Goal: Information Seeking & Learning: Check status

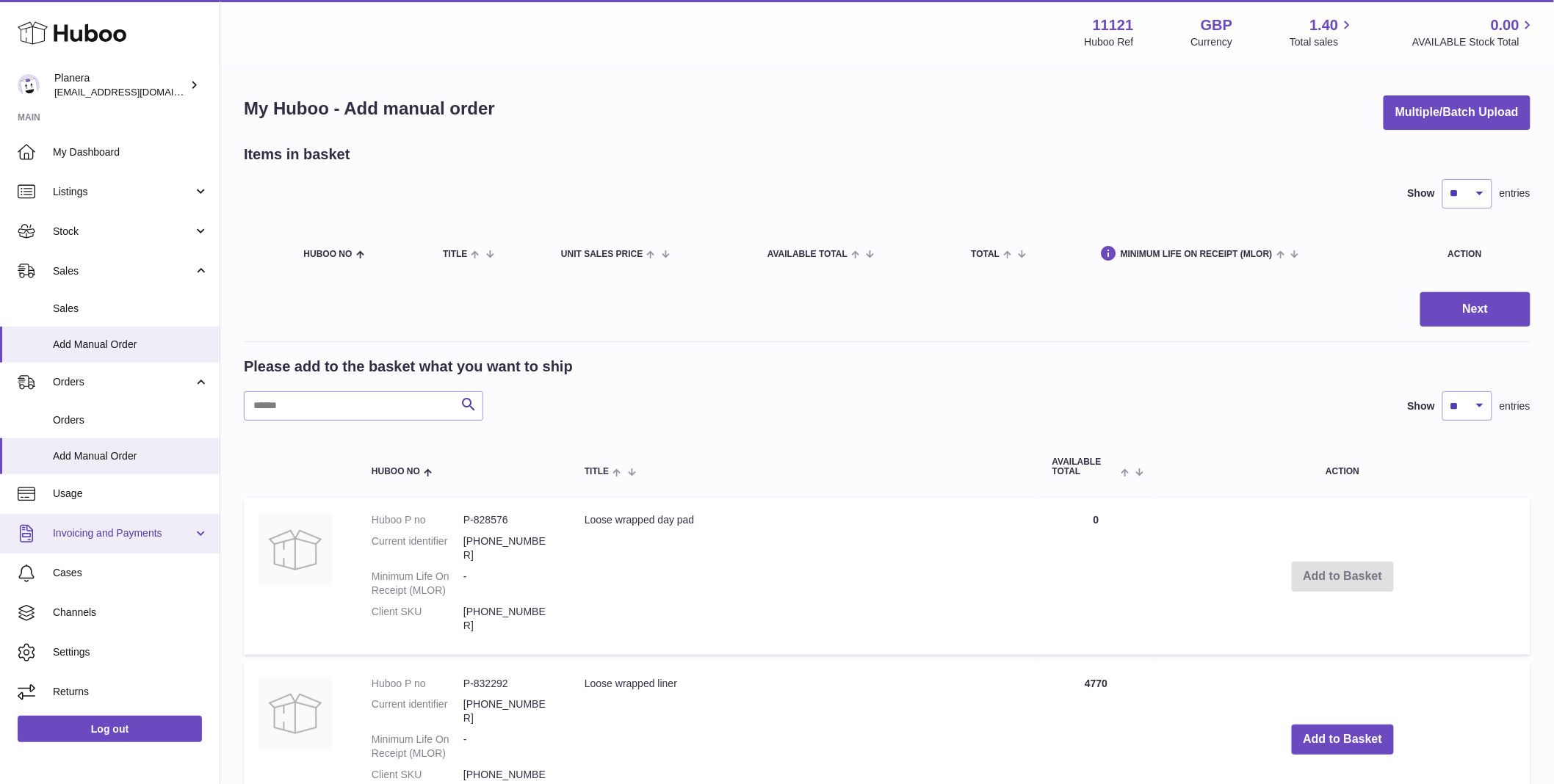
click at [101, 527] on span "Invoicing and Payments" at bounding box center [123, 533] width 140 height 14
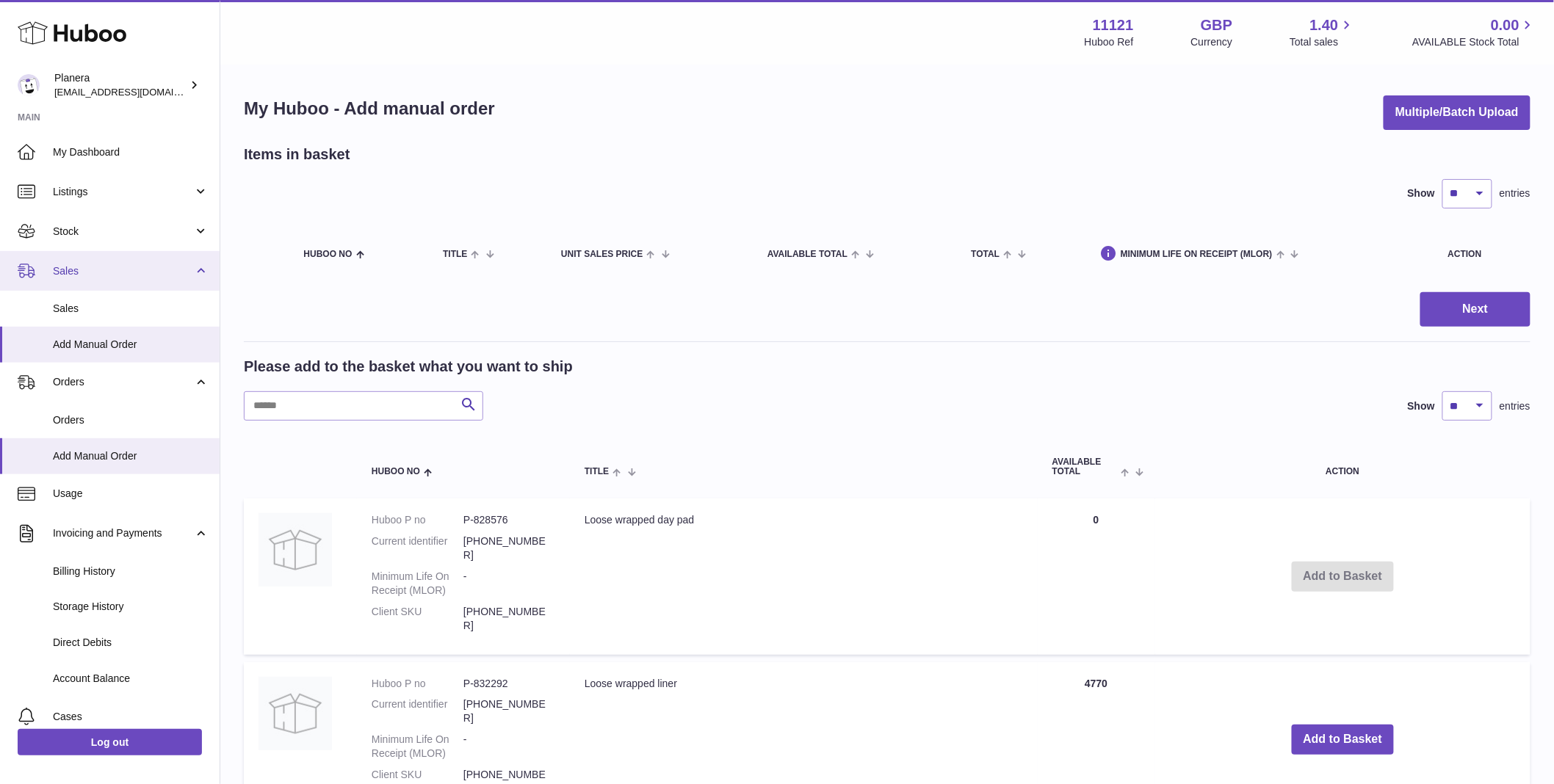
click at [130, 268] on span "Sales" at bounding box center [123, 271] width 140 height 14
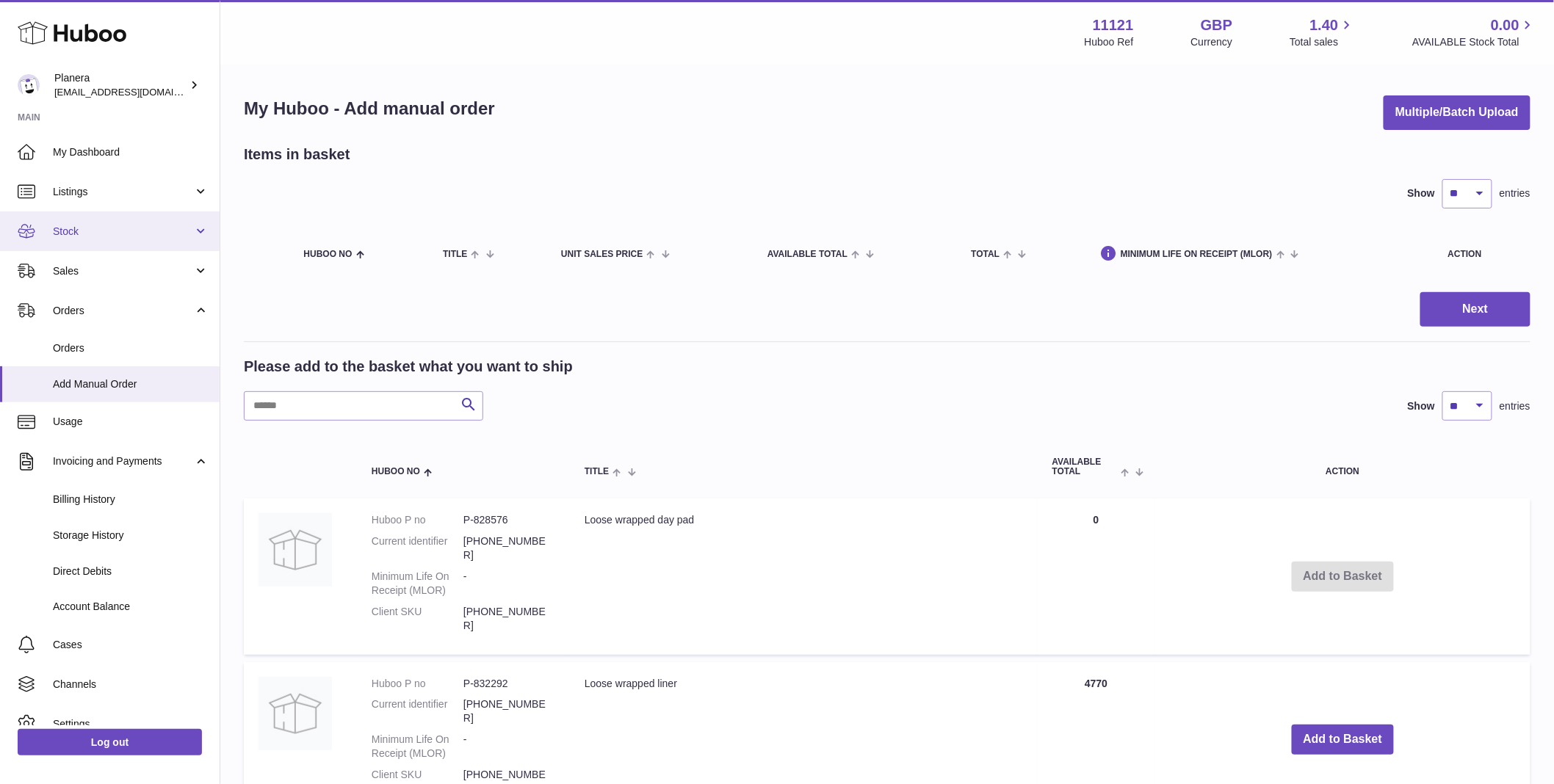
click at [125, 230] on span "Stock" at bounding box center [123, 232] width 140 height 14
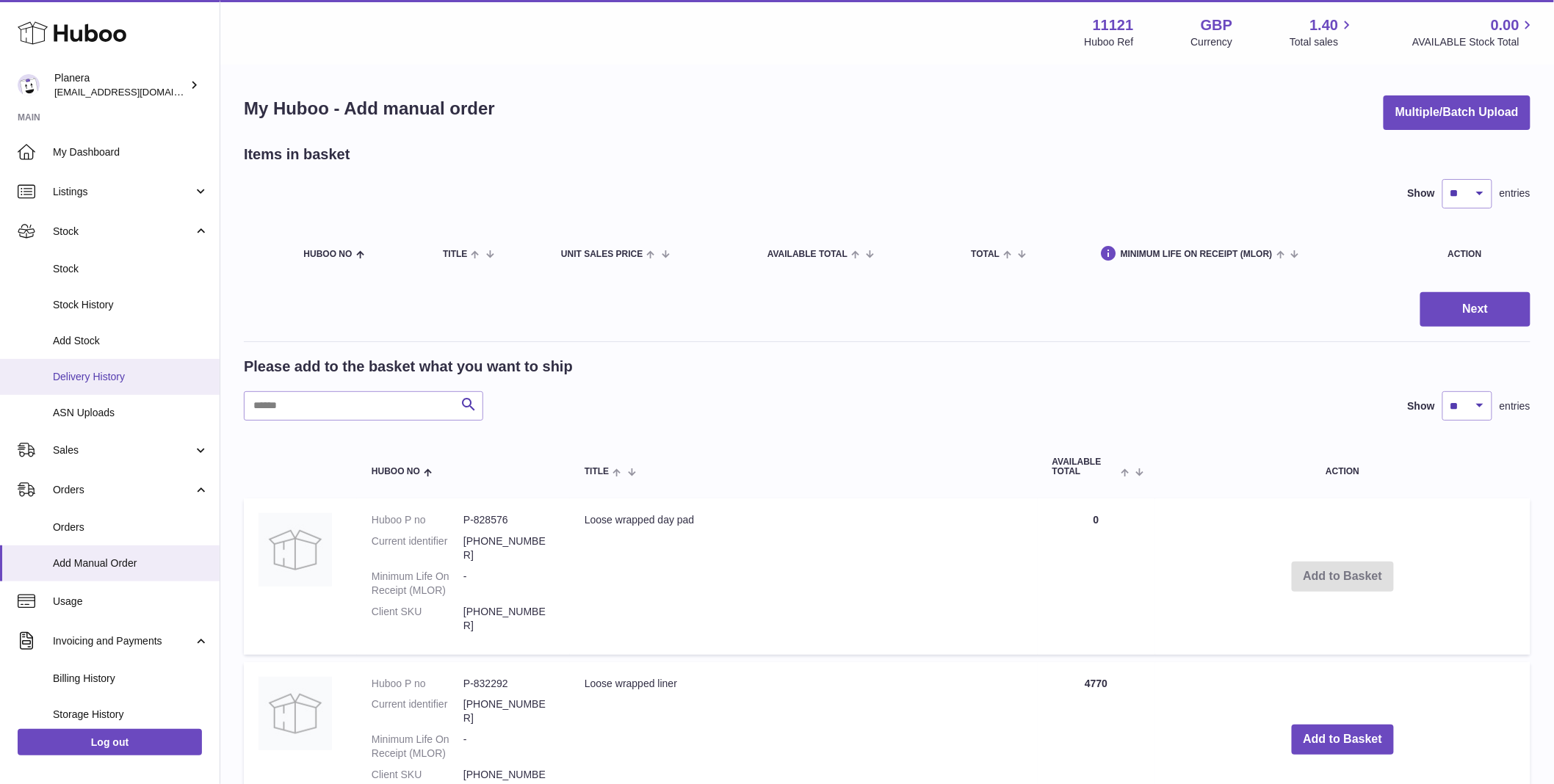
click at [119, 376] on span "Delivery History" at bounding box center [130, 377] width 156 height 14
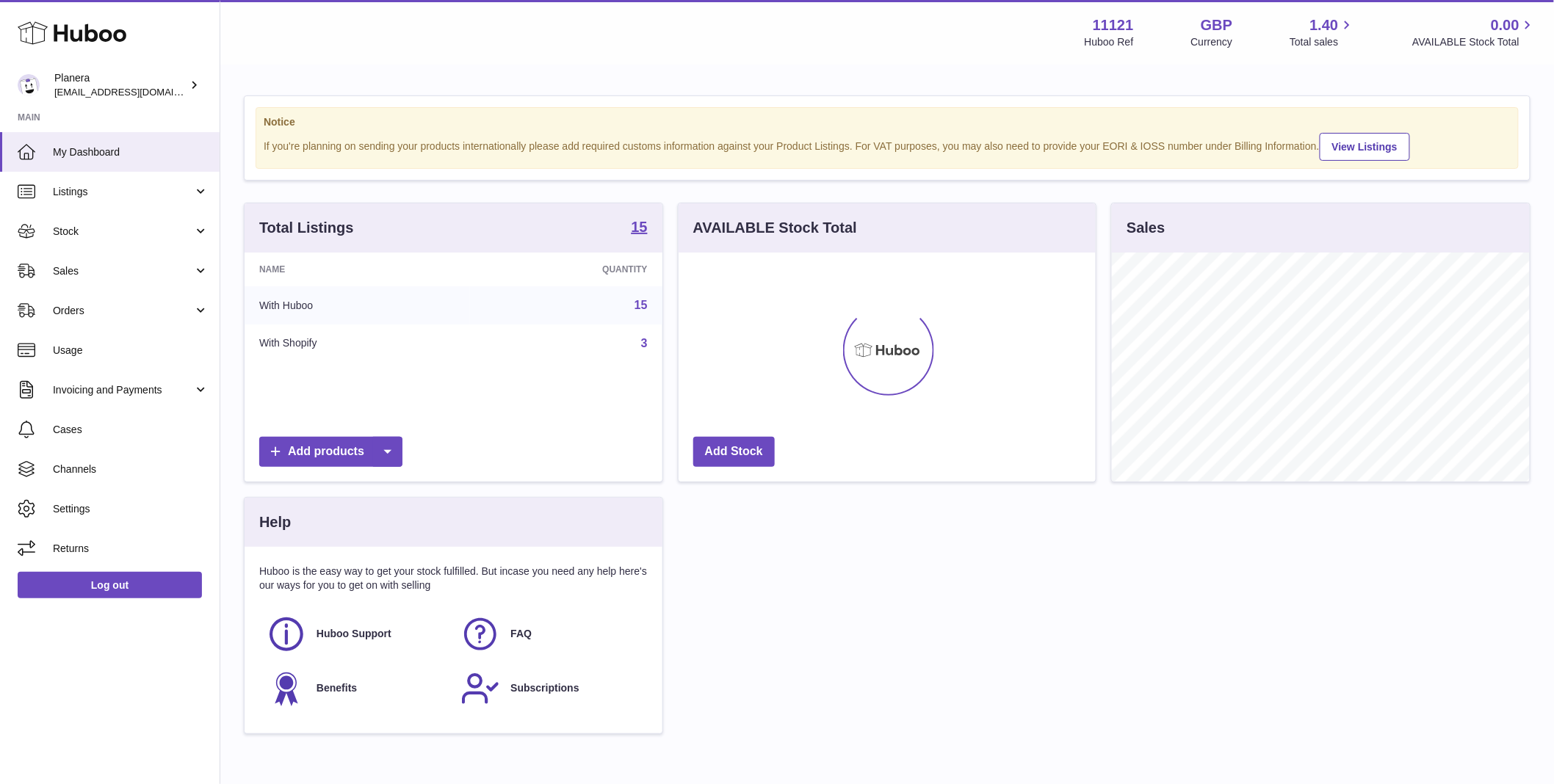
scroll to position [229, 417]
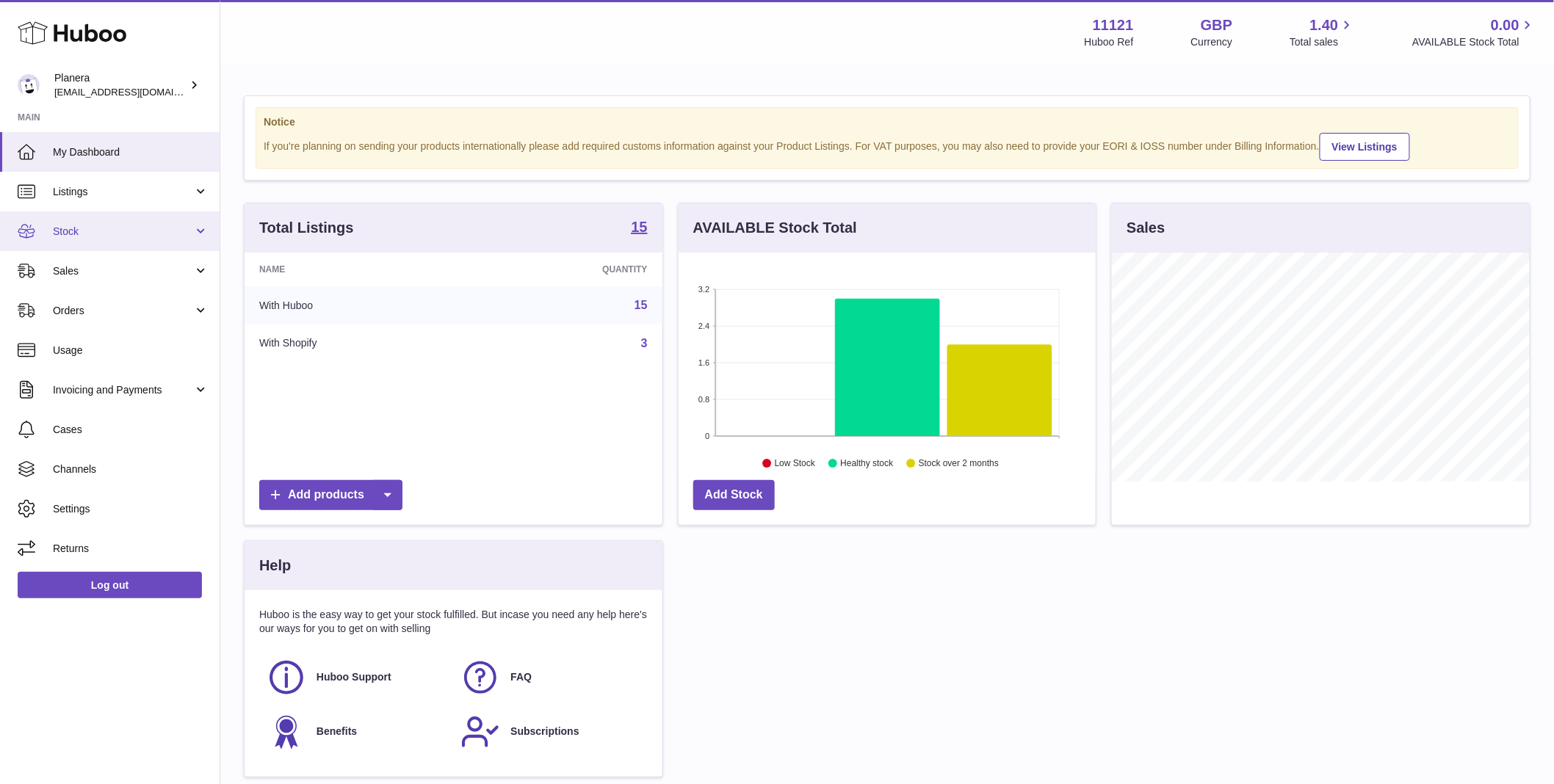
click at [130, 221] on link "Stock" at bounding box center [110, 231] width 219 height 40
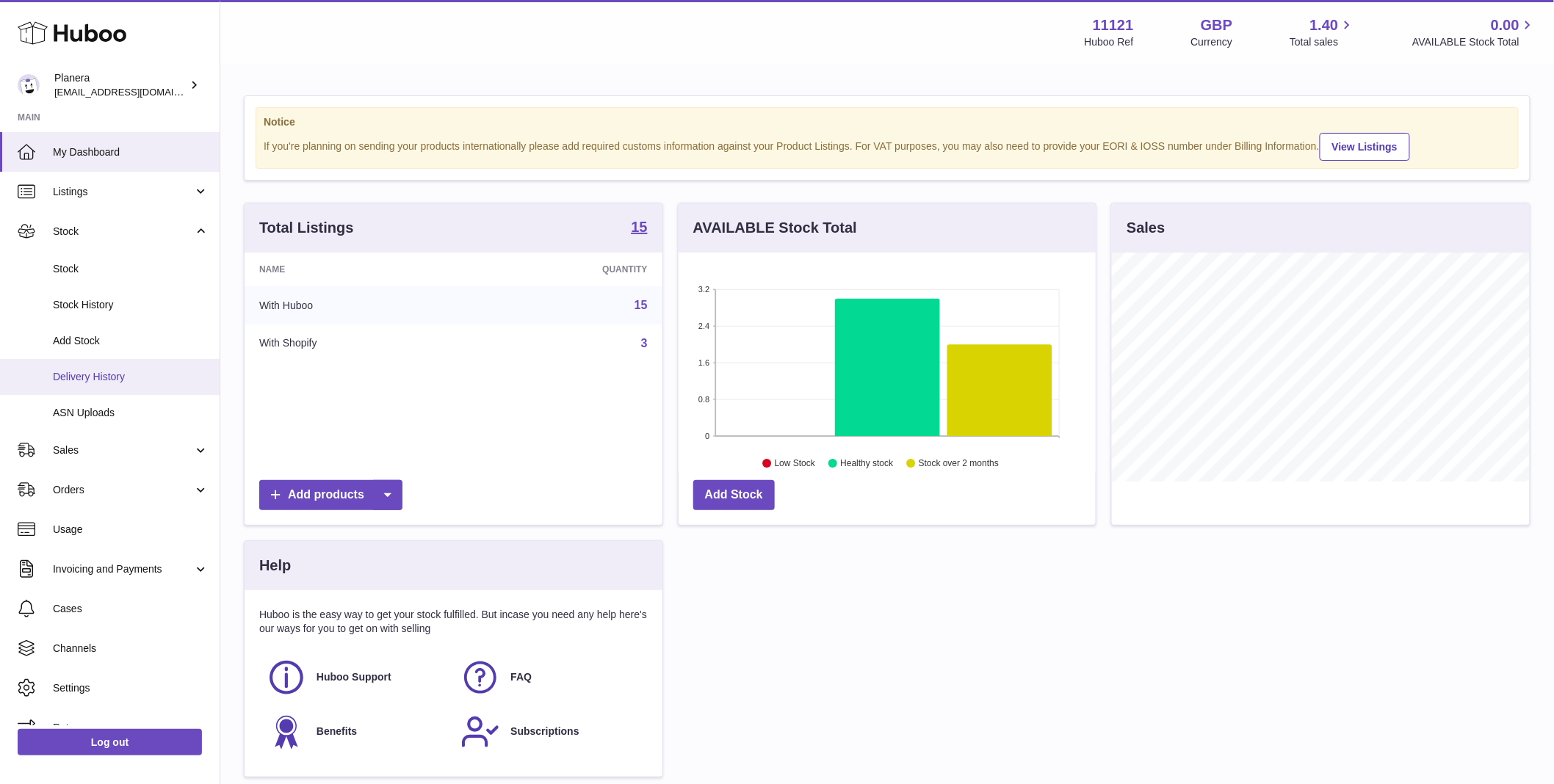
click at [105, 378] on span "Delivery History" at bounding box center [130, 377] width 156 height 14
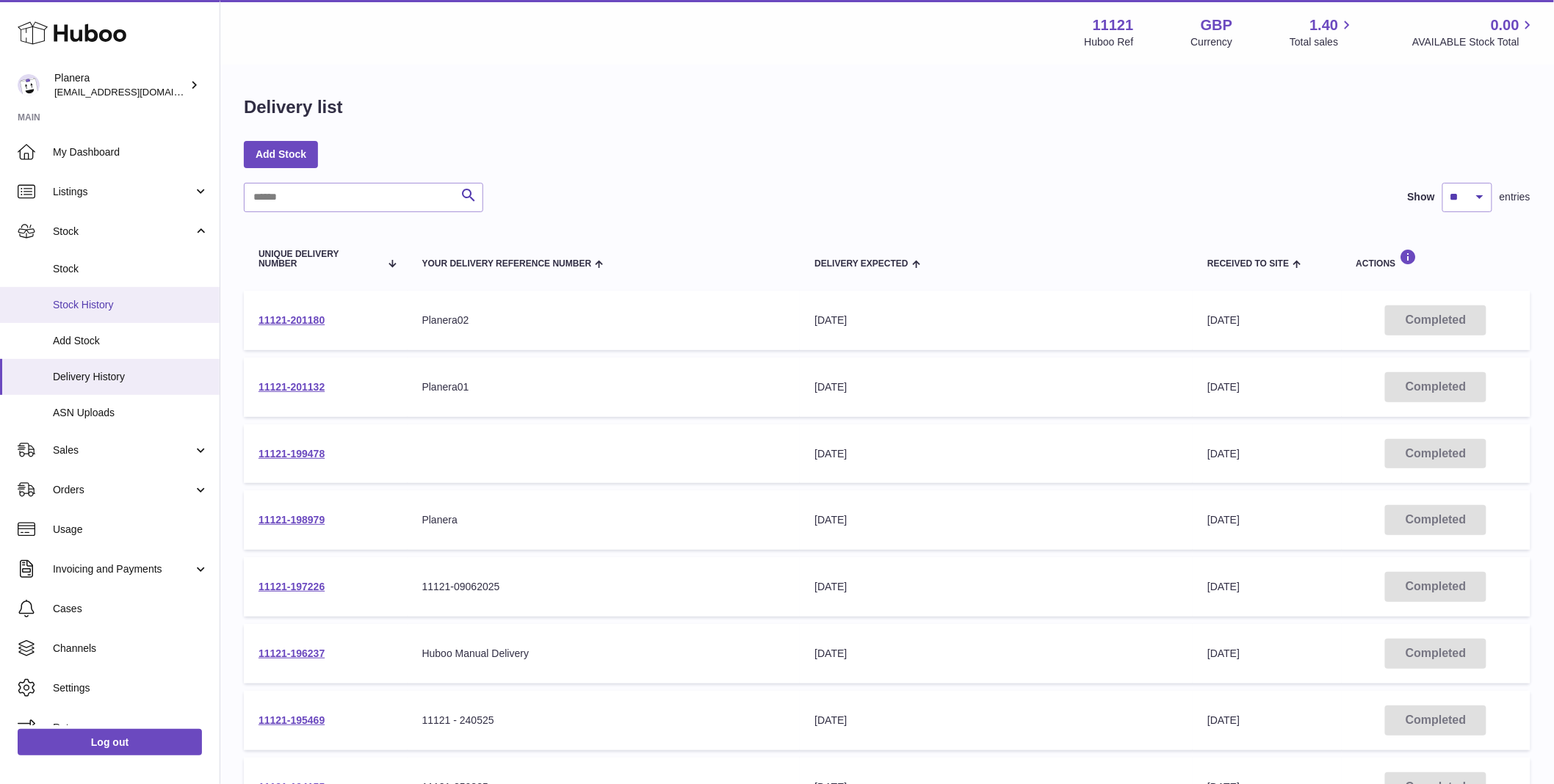
click at [77, 303] on span "Stock History" at bounding box center [130, 305] width 156 height 14
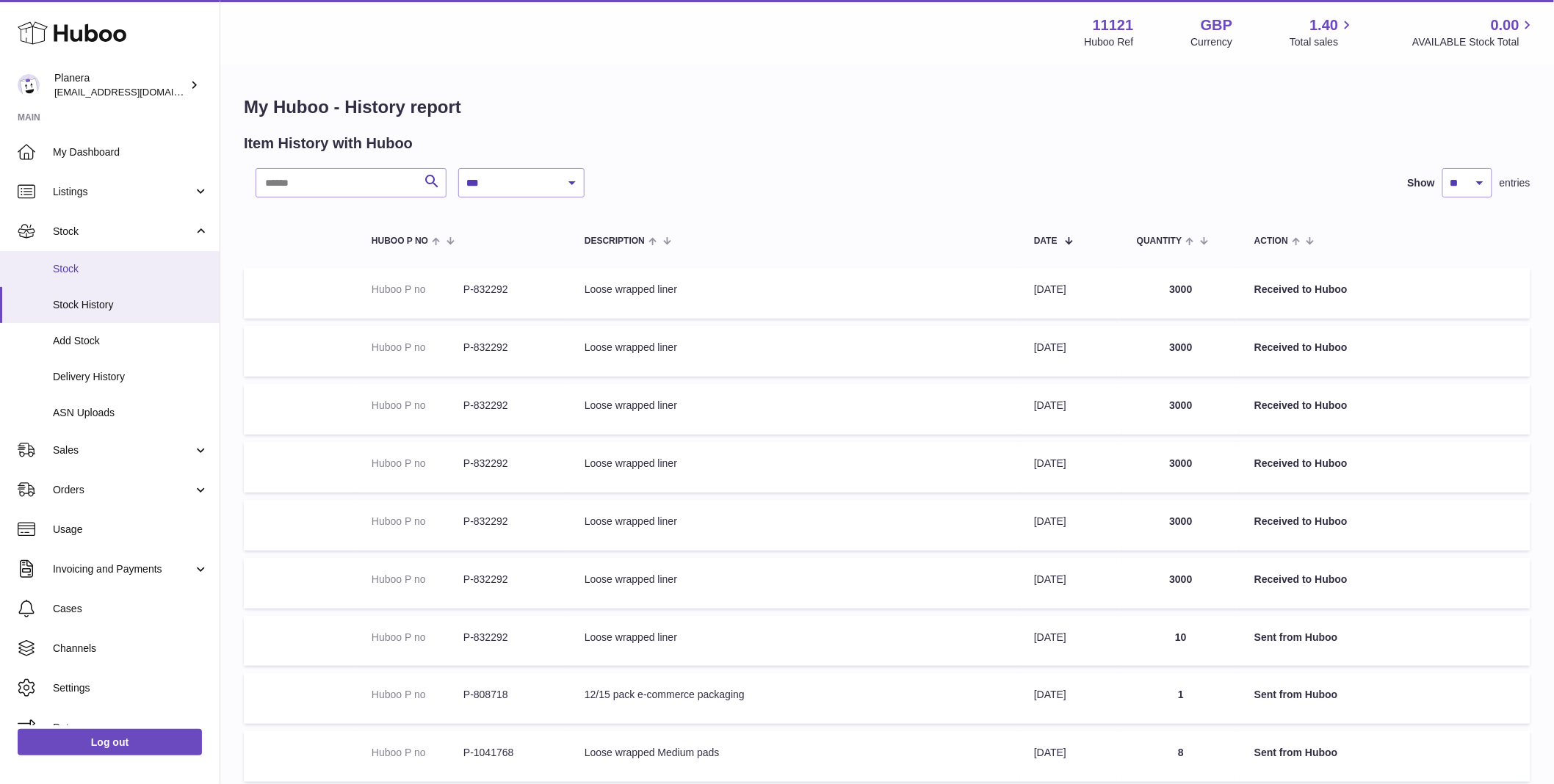
click at [83, 270] on span "Stock" at bounding box center [130, 269] width 156 height 14
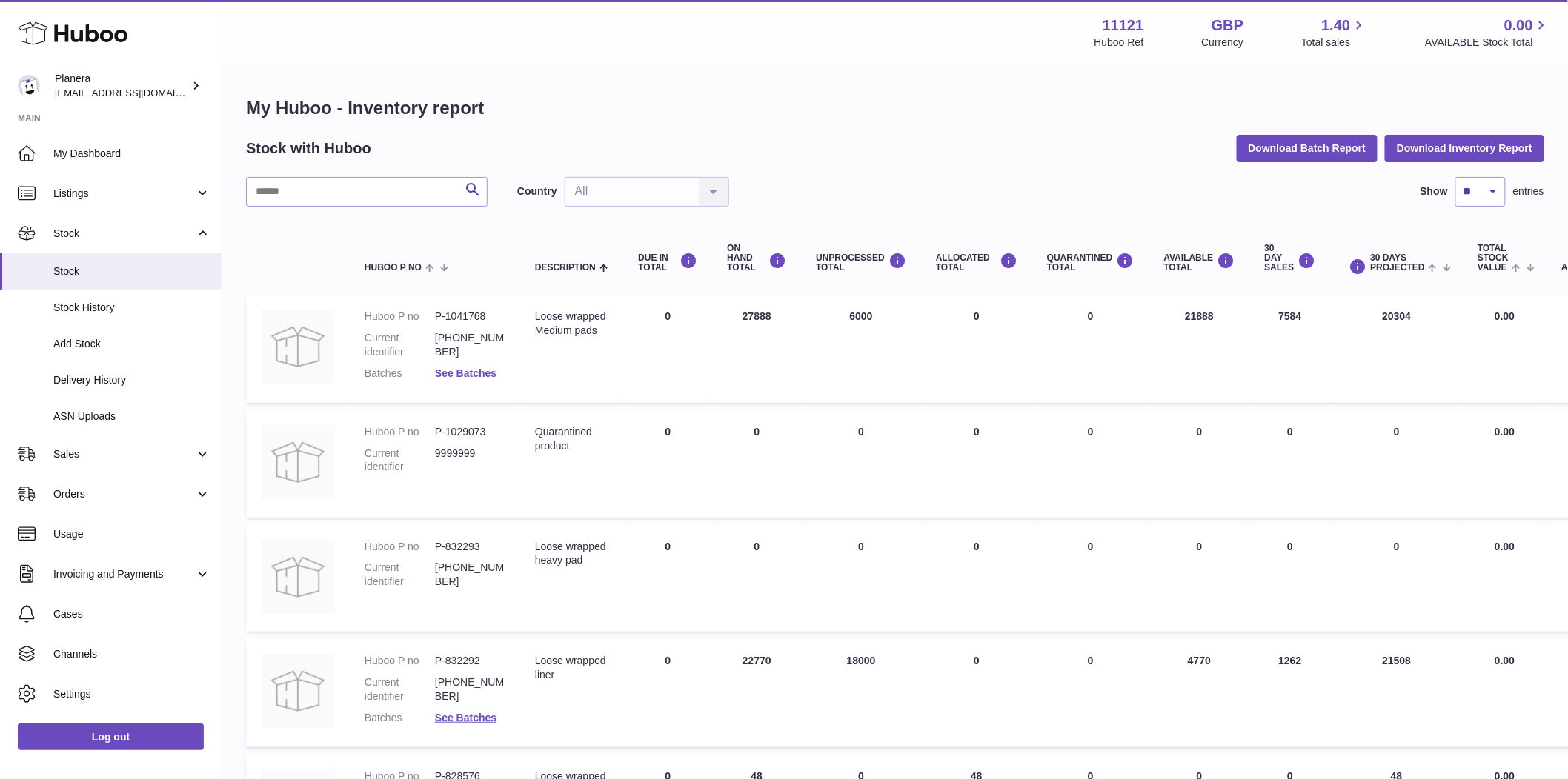
click at [489, 372] on link "See Batches" at bounding box center [466, 373] width 62 height 12
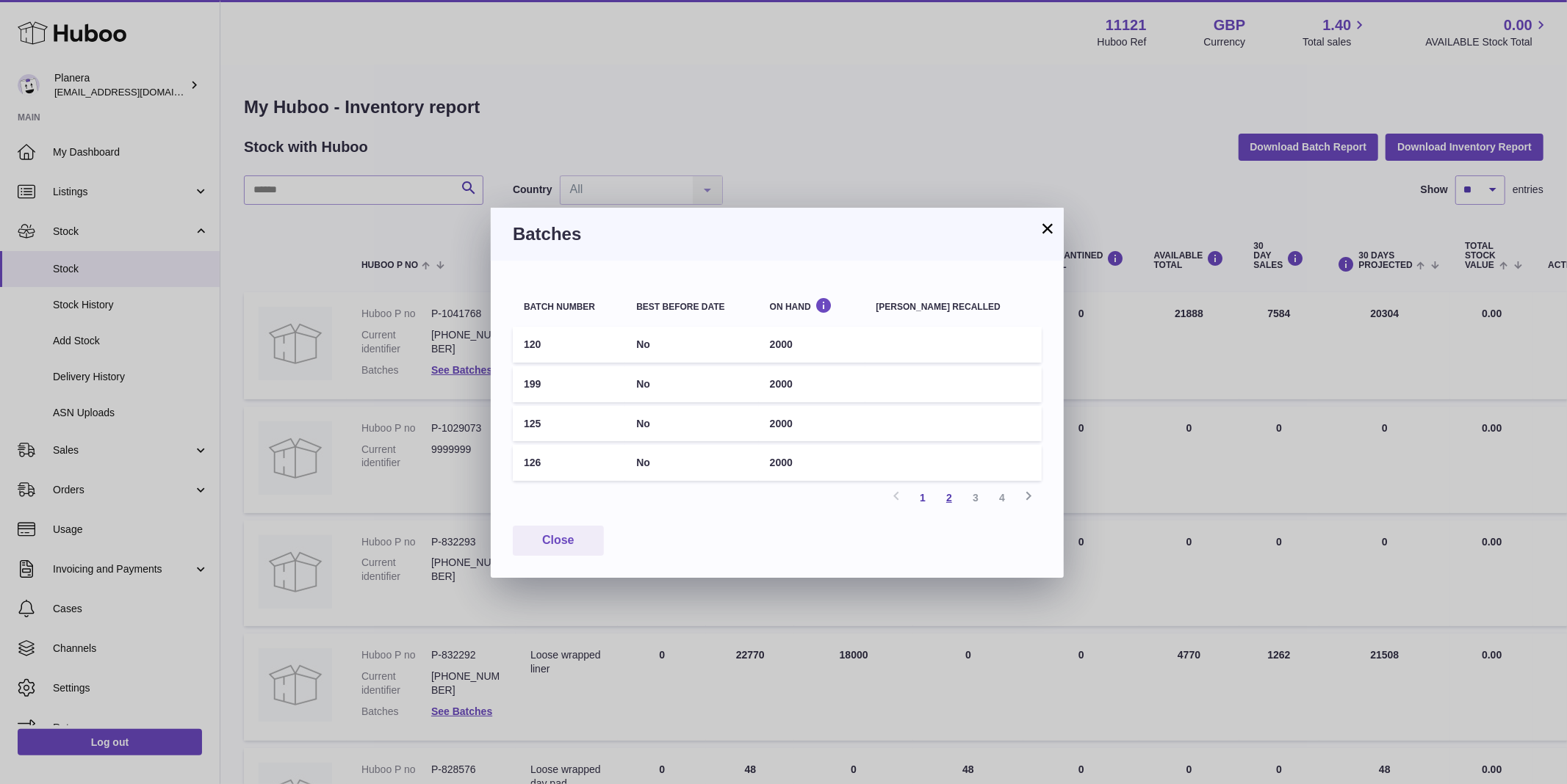
click at [951, 493] on link "2" at bounding box center [949, 498] width 26 height 26
click at [979, 496] on link "3" at bounding box center [976, 498] width 26 height 26
click at [1004, 495] on link "4" at bounding box center [1002, 498] width 26 height 26
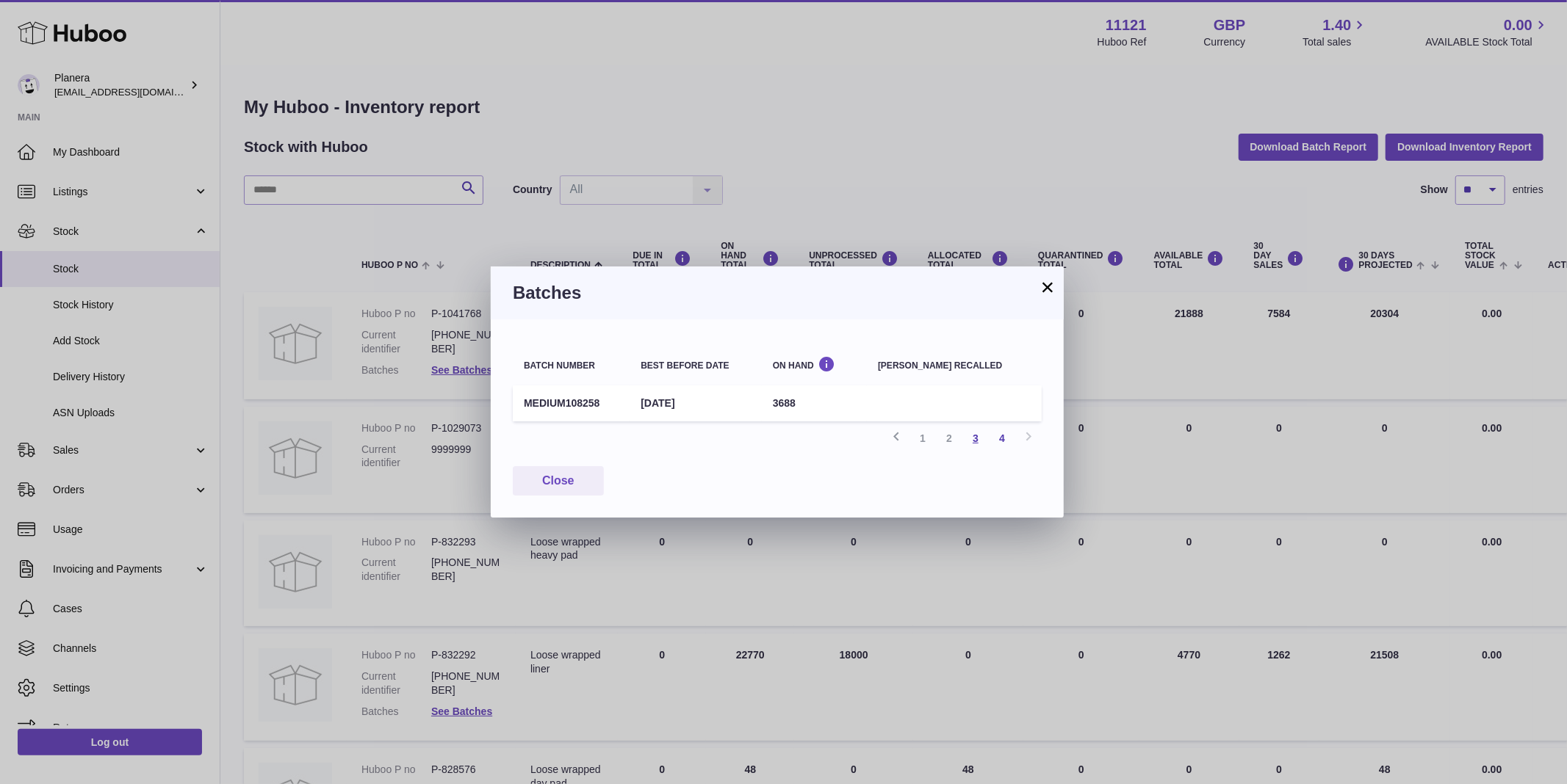
click at [979, 438] on link "3" at bounding box center [976, 439] width 26 height 26
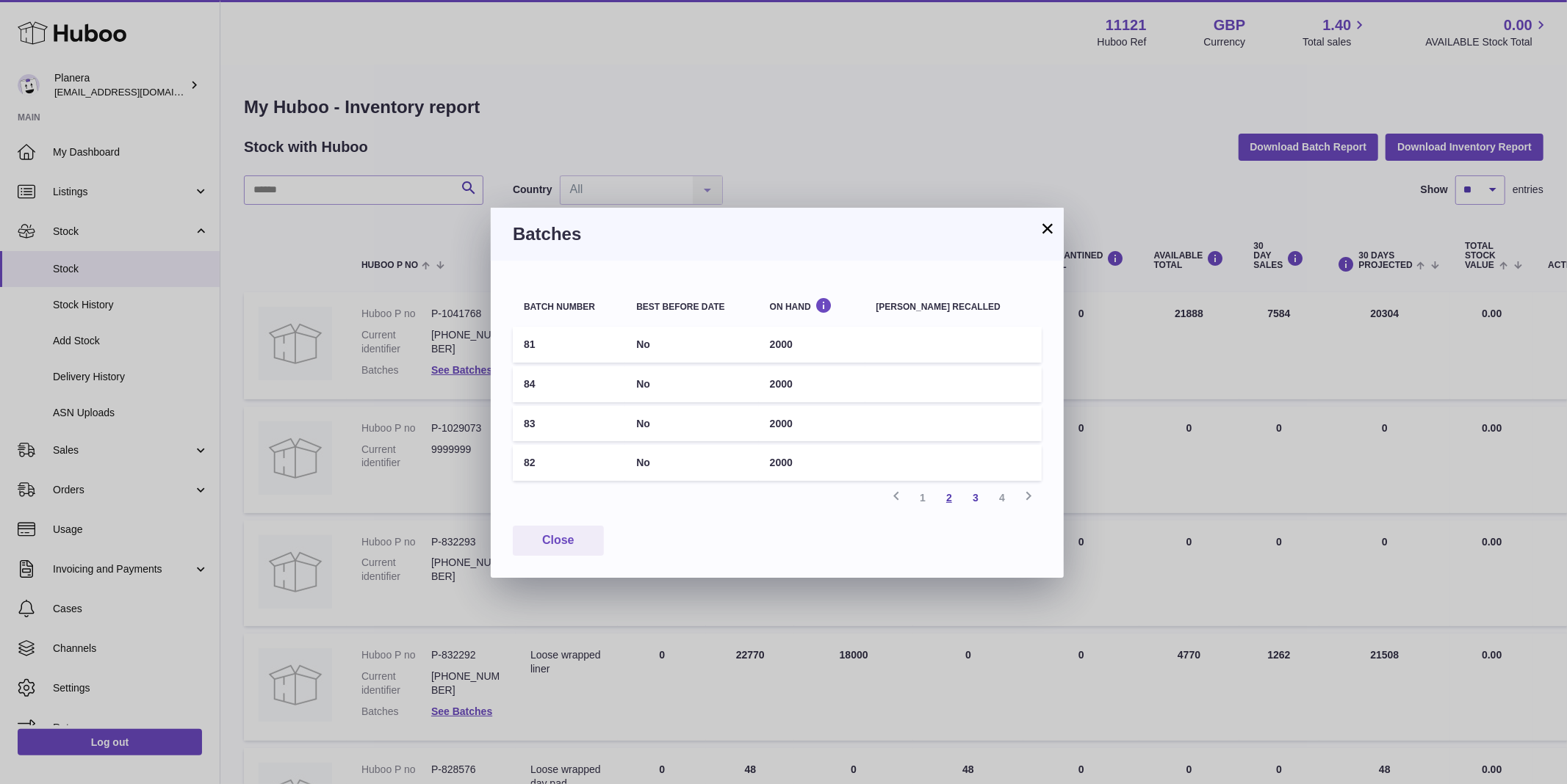
click at [955, 494] on link "2" at bounding box center [949, 498] width 26 height 26
click at [919, 497] on link "1" at bounding box center [923, 498] width 26 height 26
click at [1042, 228] on button "×" at bounding box center [1047, 228] width 17 height 17
